Goal: Find specific page/section: Find specific page/section

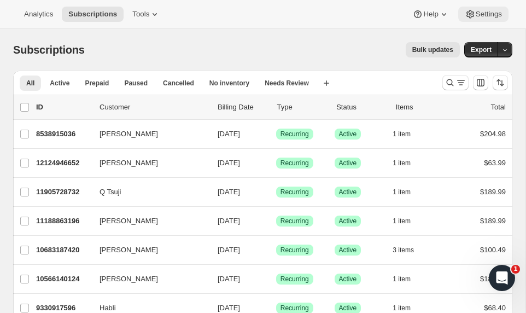
click at [478, 17] on span "Settings" at bounding box center [489, 14] width 26 height 9
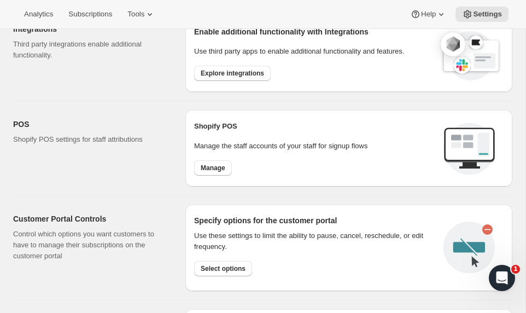
scroll to position [353, 0]
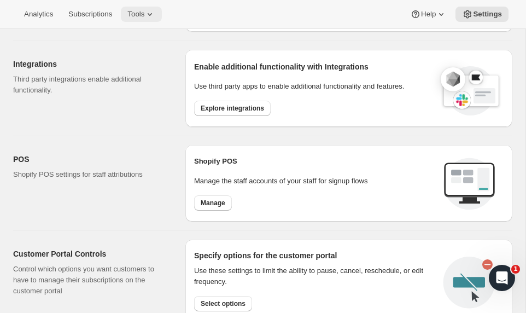
click at [158, 7] on div "Analytics Subscriptions Tools Help Settings" at bounding box center [263, 14] width 526 height 29
click at [155, 9] on icon at bounding box center [149, 14] width 11 height 11
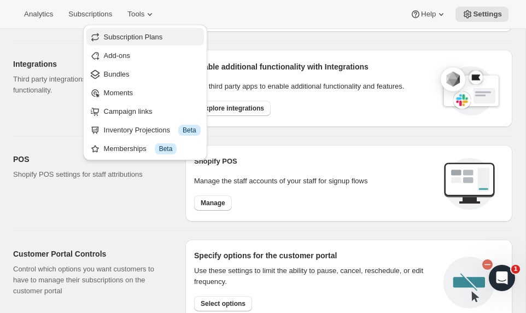
click at [140, 42] on button "Subscription Plans" at bounding box center [145, 36] width 118 height 17
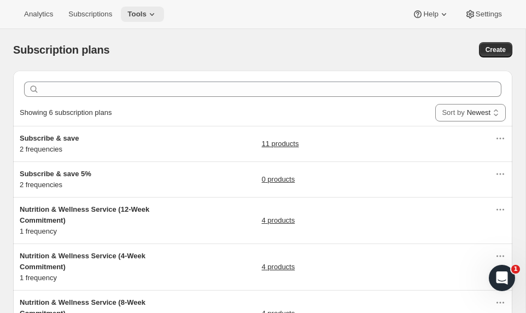
click at [164, 18] on button "Tools" at bounding box center [142, 14] width 43 height 15
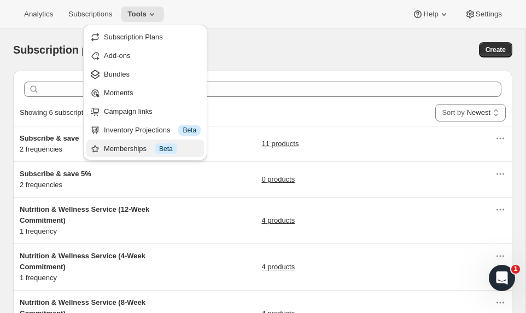
click at [129, 148] on div "Memberships Info Beta" at bounding box center [152, 148] width 97 height 11
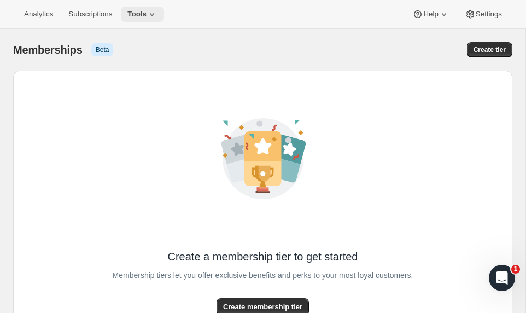
click at [155, 14] on icon at bounding box center [152, 14] width 11 height 11
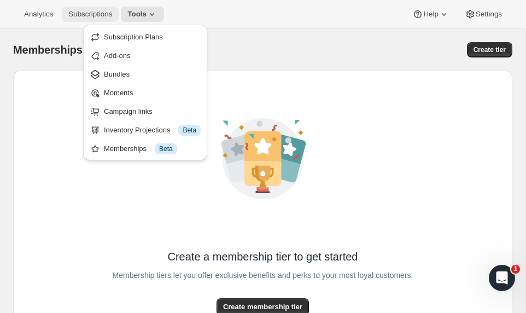
click at [101, 14] on span "Subscriptions" at bounding box center [90, 14] width 44 height 9
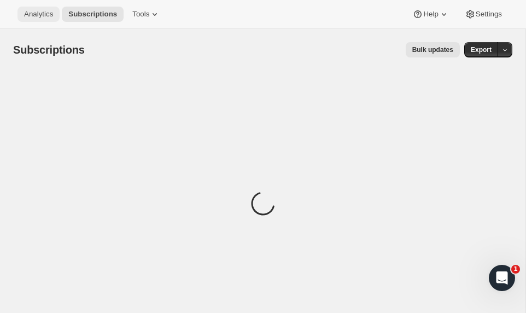
click at [50, 14] on span "Analytics" at bounding box center [38, 14] width 29 height 9
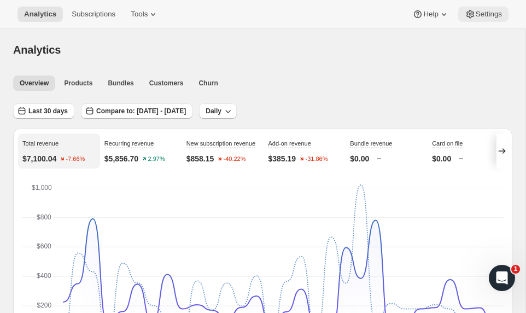
click at [483, 13] on span "Settings" at bounding box center [489, 14] width 26 height 9
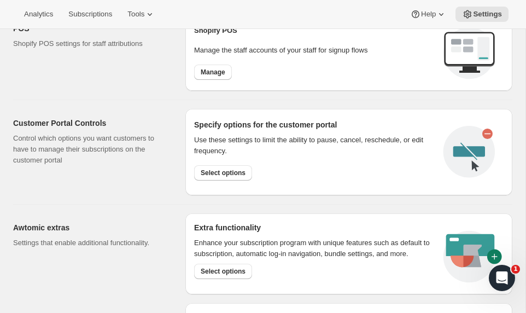
scroll to position [584, 0]
